Goal: Navigation & Orientation: Find specific page/section

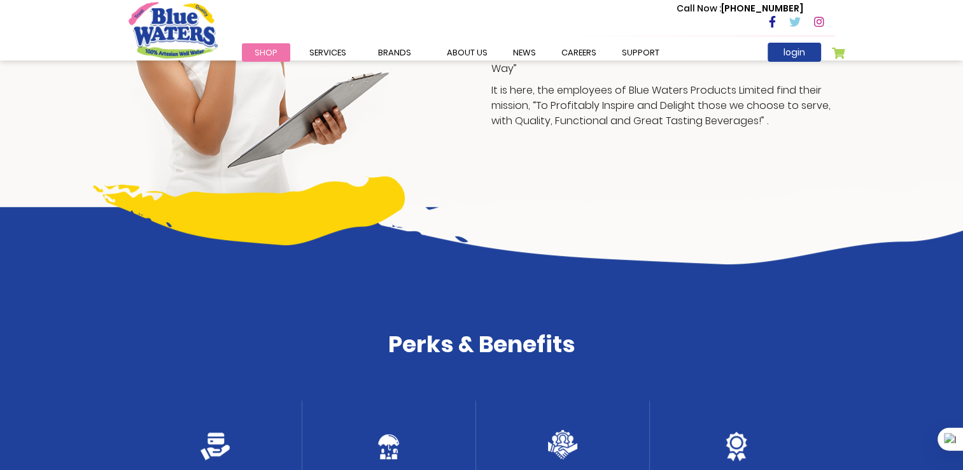
scroll to position [426, 0]
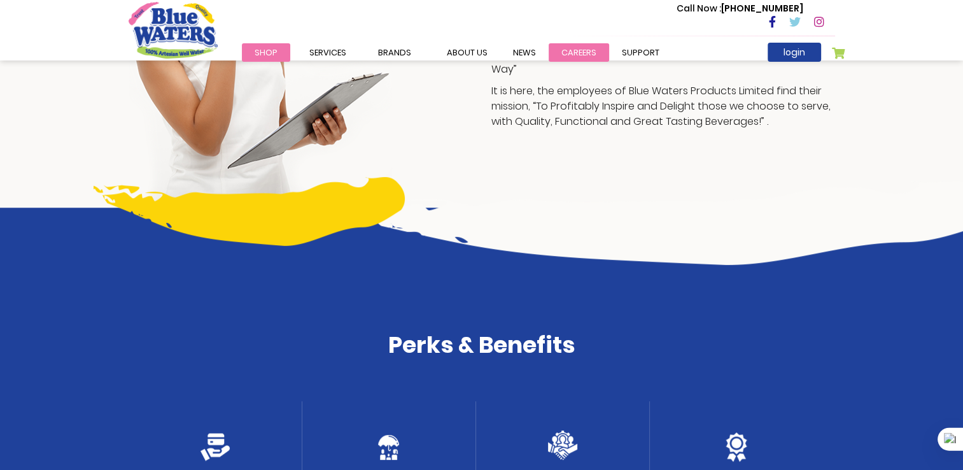
click at [574, 60] on link "careers" at bounding box center [578, 52] width 60 height 18
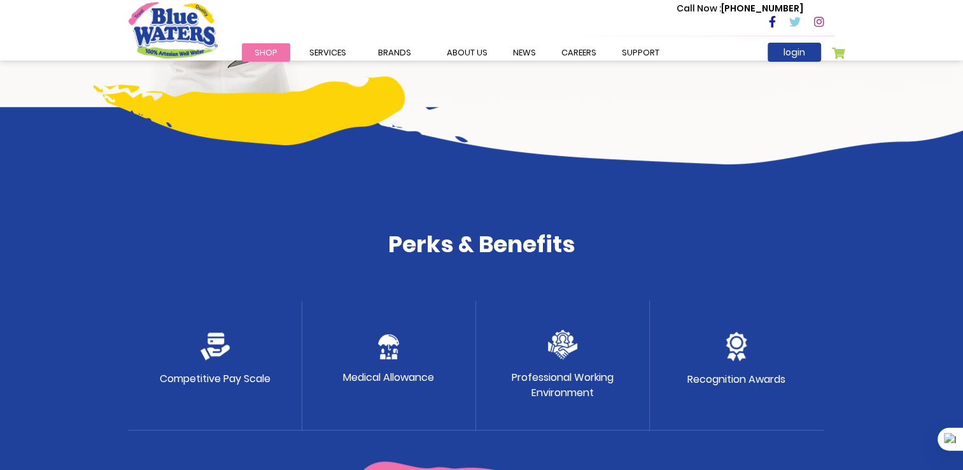
scroll to position [529, 0]
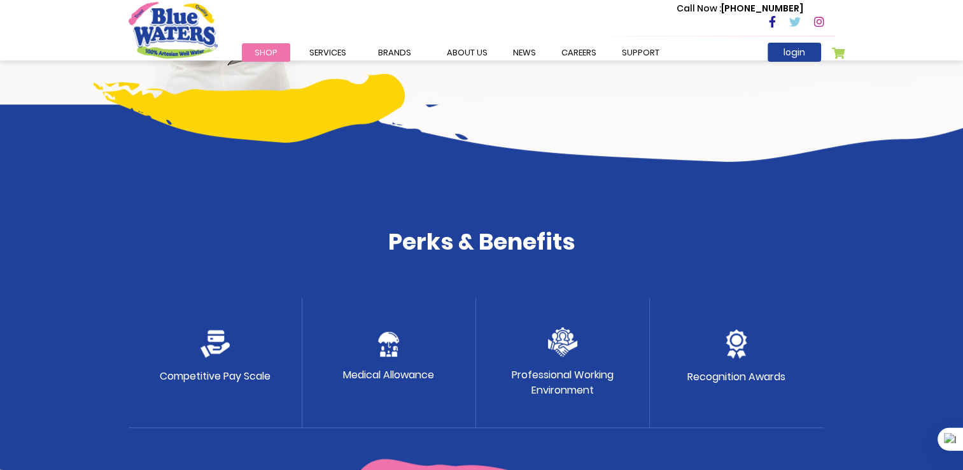
click at [267, 337] on div "Competitive Pay Scale" at bounding box center [216, 363] width 174 height 130
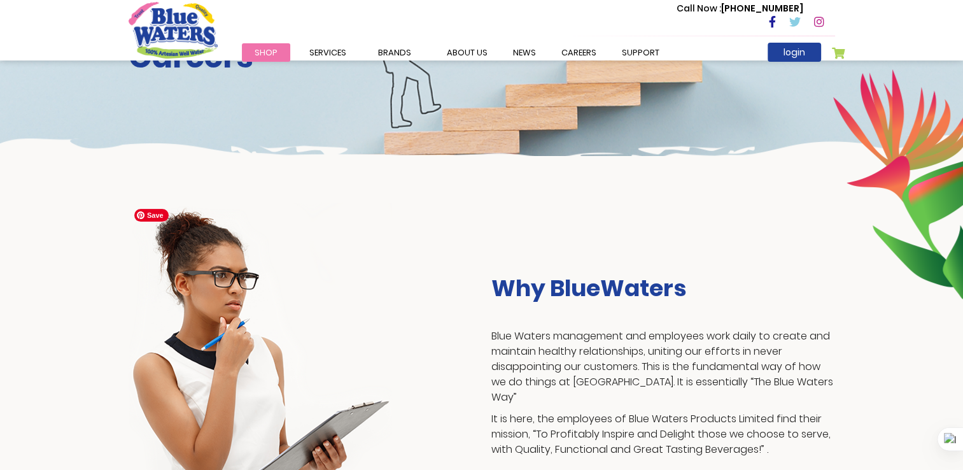
scroll to position [81, 0]
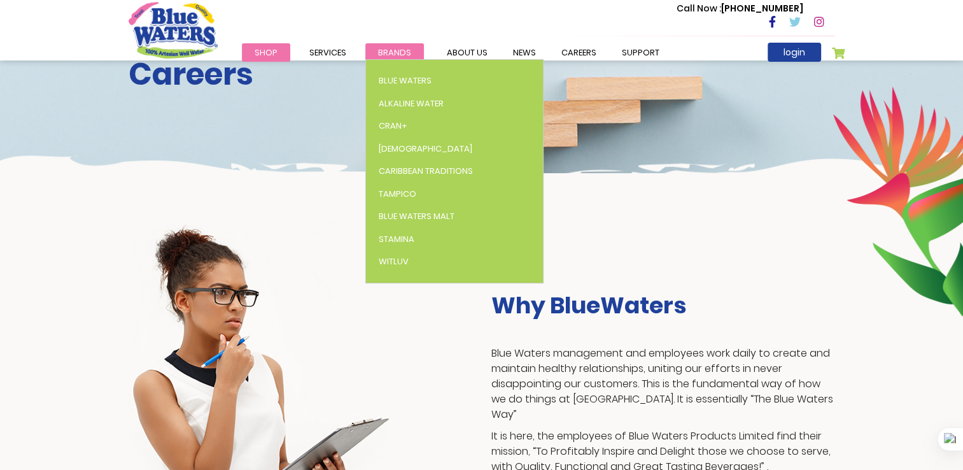
click at [392, 51] on span "Brands" at bounding box center [394, 52] width 33 height 12
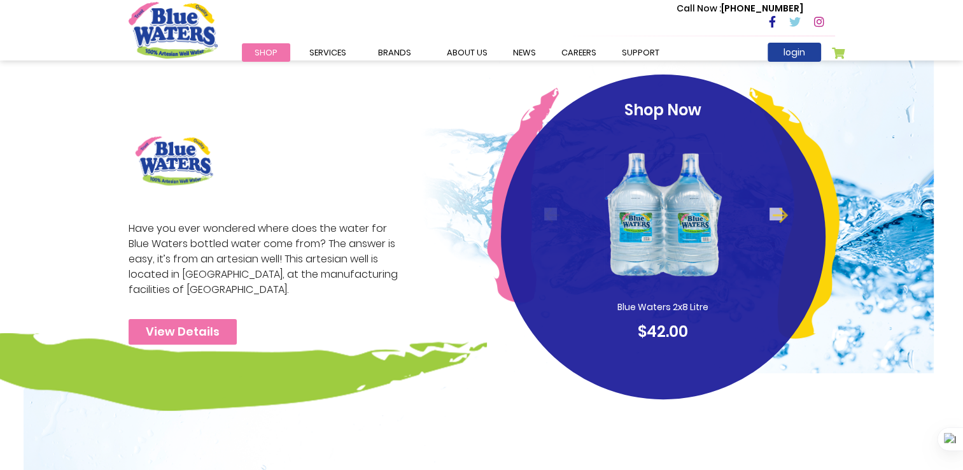
scroll to position [270, 0]
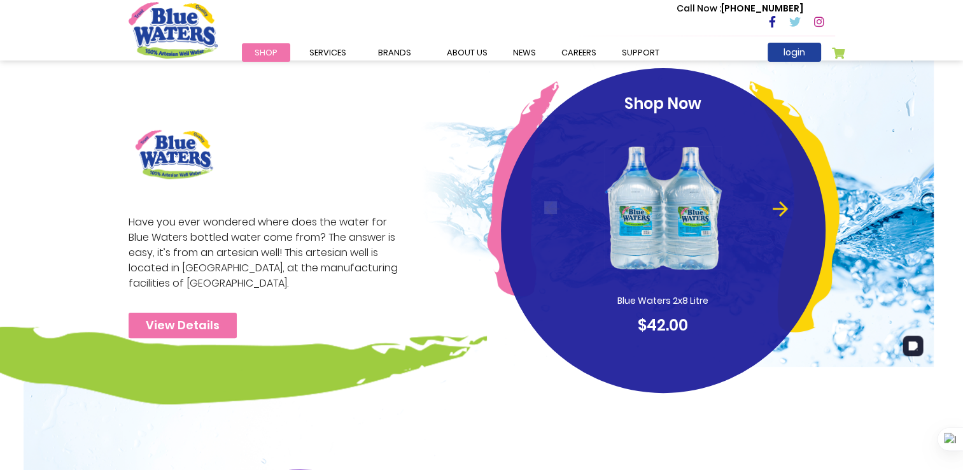
click at [773, 202] on button "Next" at bounding box center [775, 207] width 13 height 13
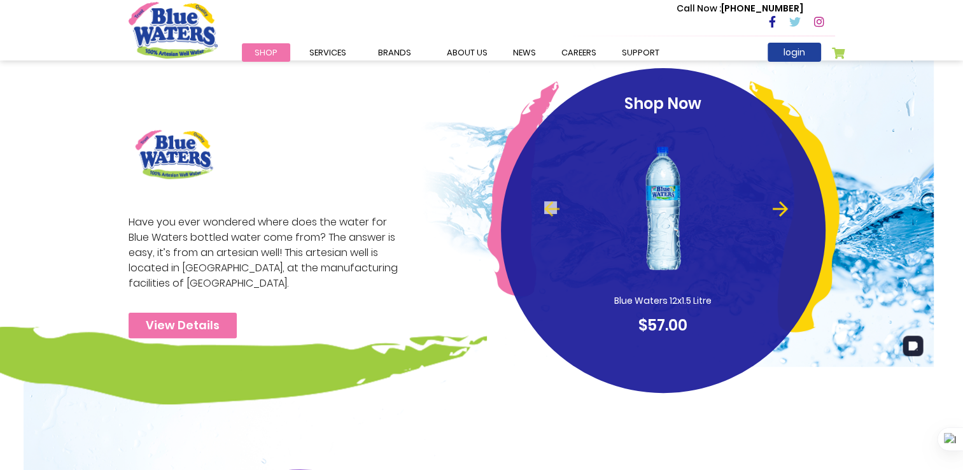
click at [773, 202] on button "Next" at bounding box center [775, 207] width 13 height 13
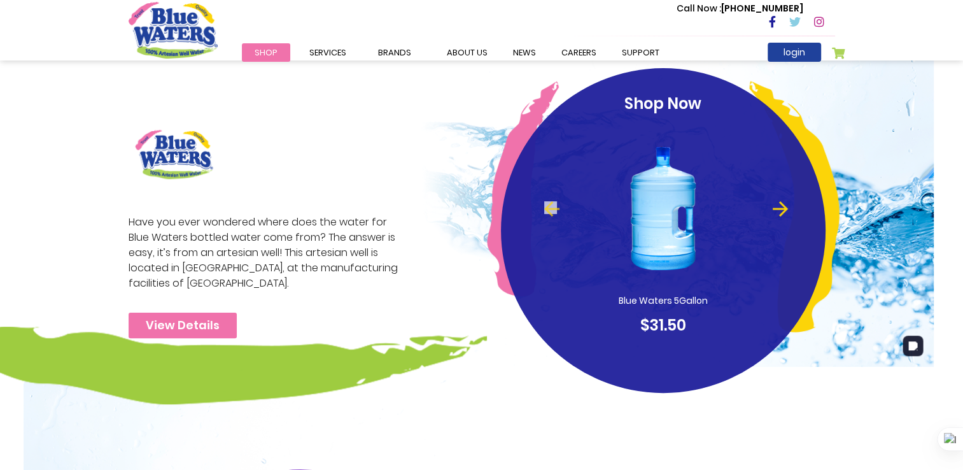
click at [773, 202] on button "Next" at bounding box center [775, 207] width 13 height 13
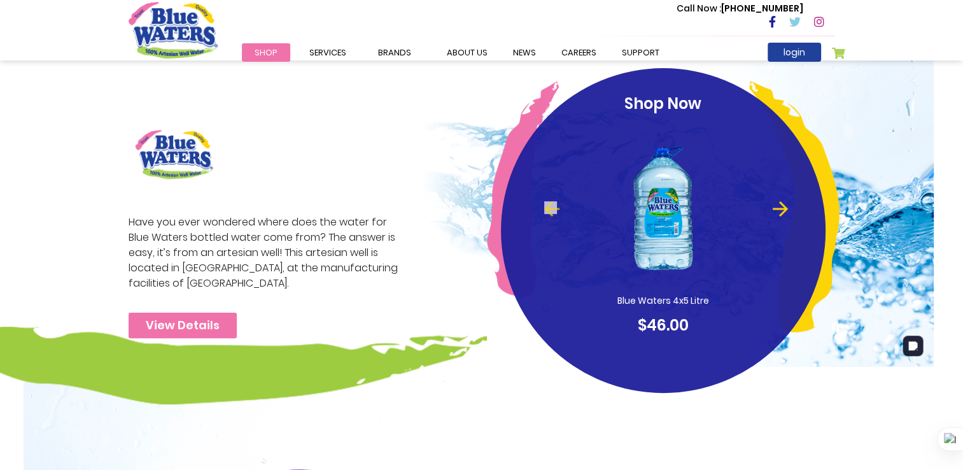
click at [773, 202] on button "Next" at bounding box center [775, 207] width 13 height 13
